Goal: Task Accomplishment & Management: Manage account settings

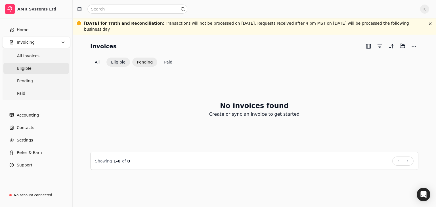
click at [141, 65] on button "Pending" at bounding box center [144, 62] width 25 height 9
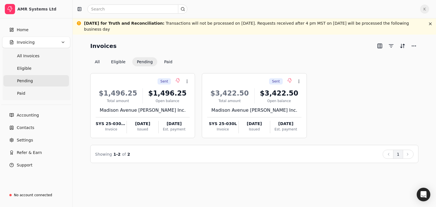
click at [18, 99] on ul "All Invoices Eligible Pending Paid" at bounding box center [37, 74] width 68 height 51
click at [19, 94] on span "Paid" at bounding box center [21, 94] width 8 height 6
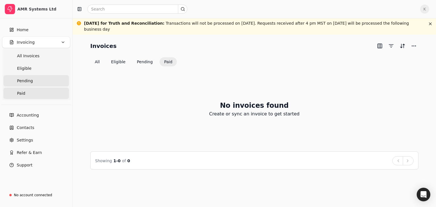
click at [24, 84] on link "Pending" at bounding box center [36, 80] width 66 height 11
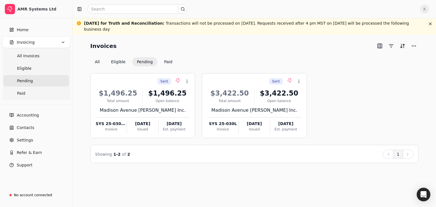
click at [421, 14] on div "K" at bounding box center [254, 9] width 363 height 18
click at [423, 10] on span "K" at bounding box center [424, 9] width 9 height 9
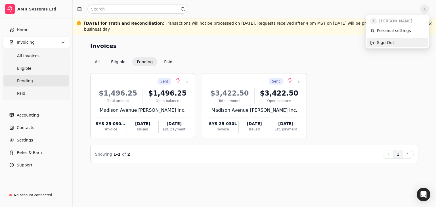
drag, startPoint x: 387, startPoint y: 43, endPoint x: 370, endPoint y: 50, distance: 18.1
click at [387, 43] on span "Sign Out" at bounding box center [385, 43] width 17 height 6
